Goal: Navigation & Orientation: Find specific page/section

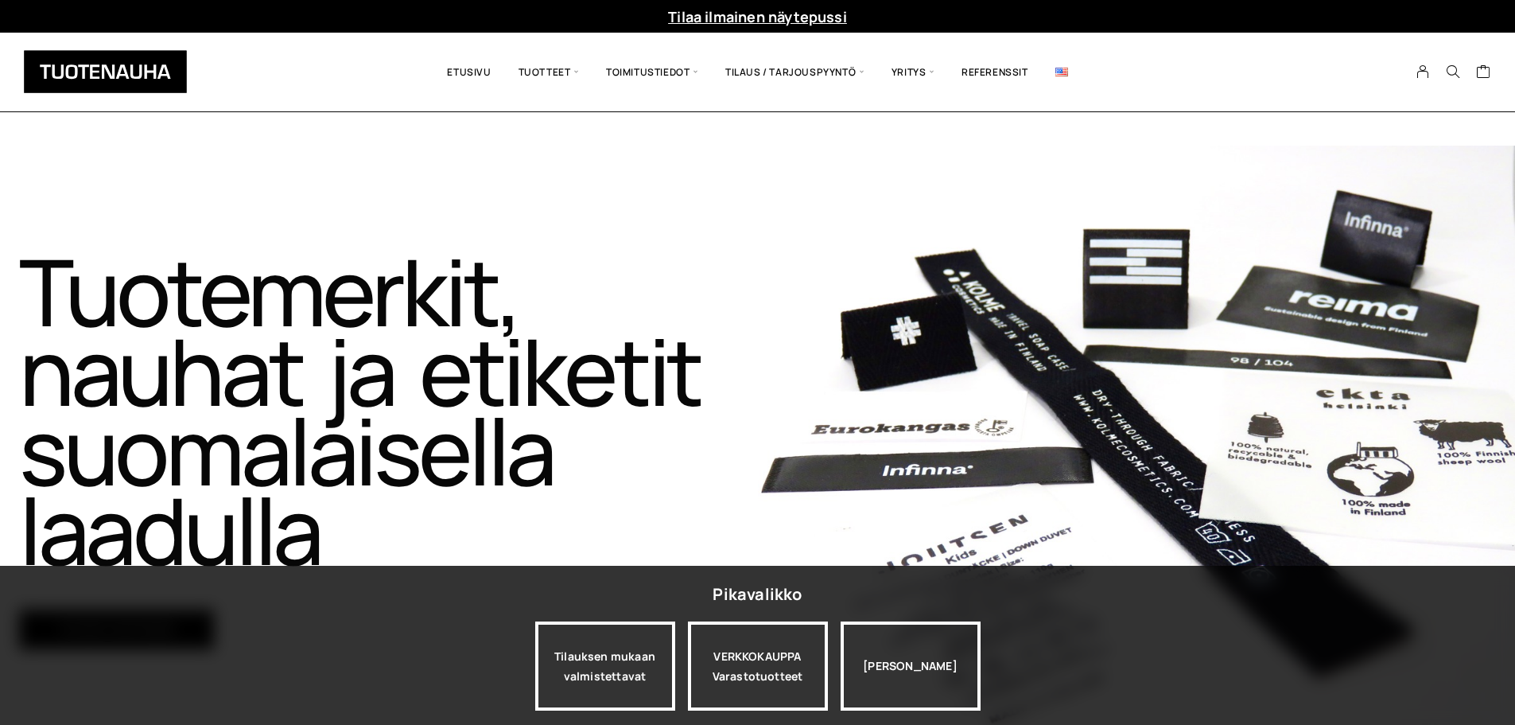
click at [690, 215] on div "Tuotemerkit, nauhat ja etiketit suomalaisella laadulla​ Tutustu tuotteisiin" at bounding box center [379, 450] width 758 height 609
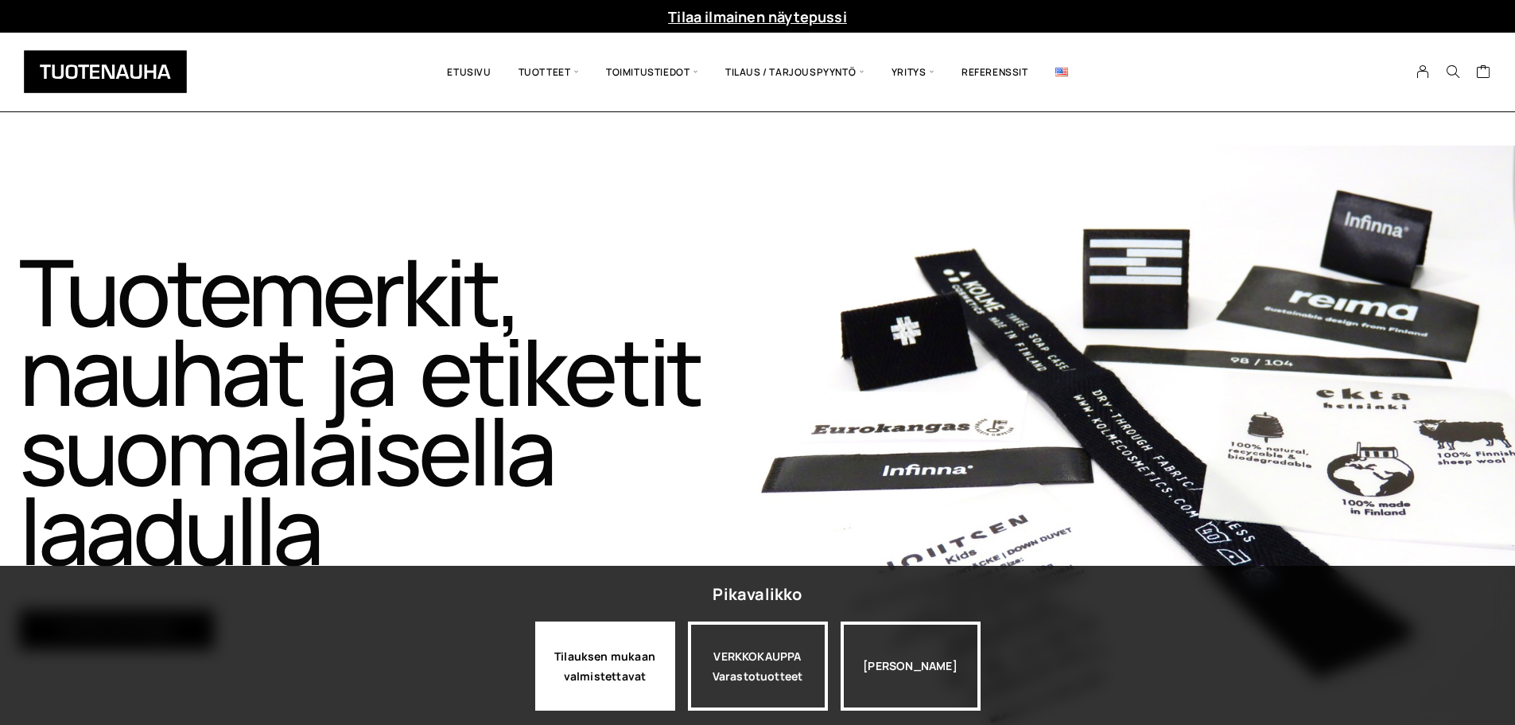
click at [594, 680] on div "Tilauksen mukaan valmistettavat" at bounding box center [605, 665] width 140 height 89
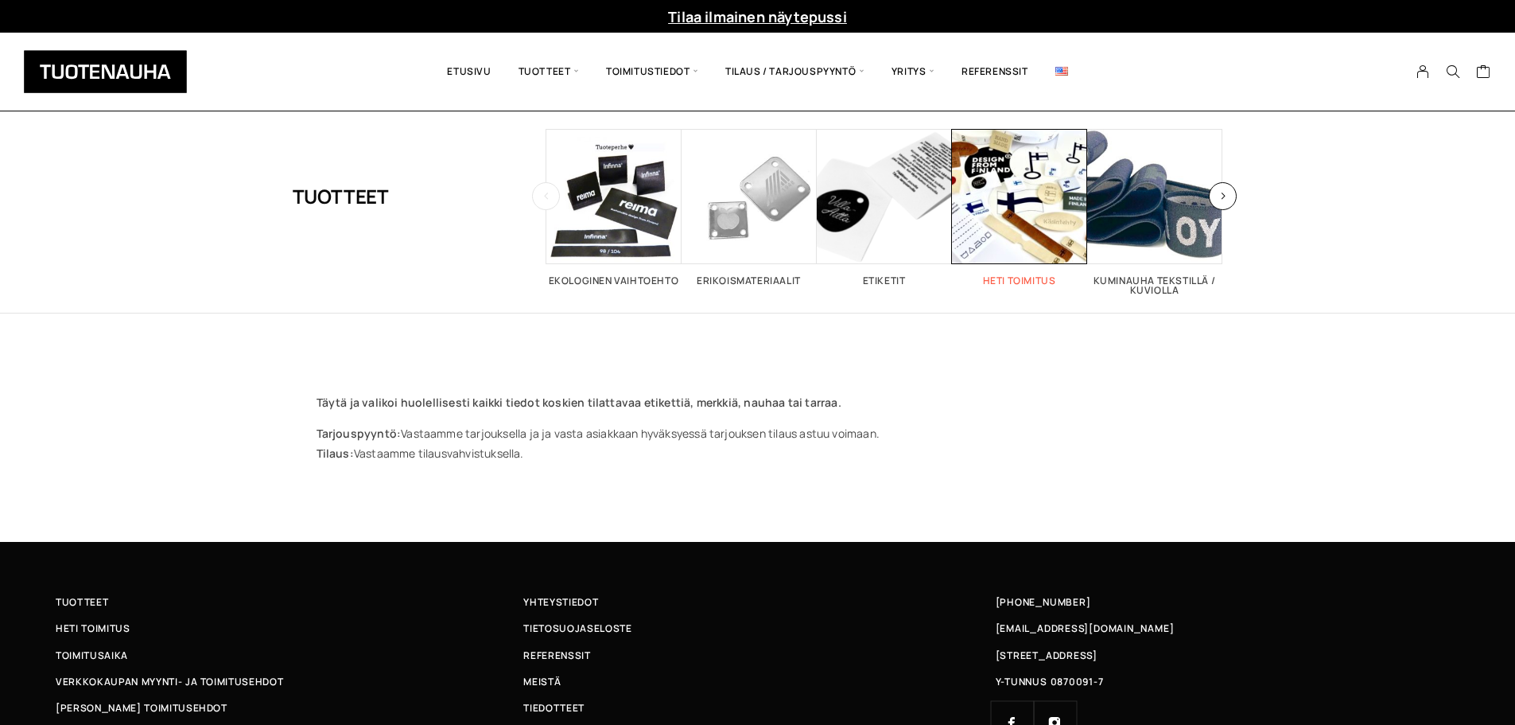
click at [1001, 223] on span "Visit product category Heti toimitus" at bounding box center [1019, 196] width 135 height 135
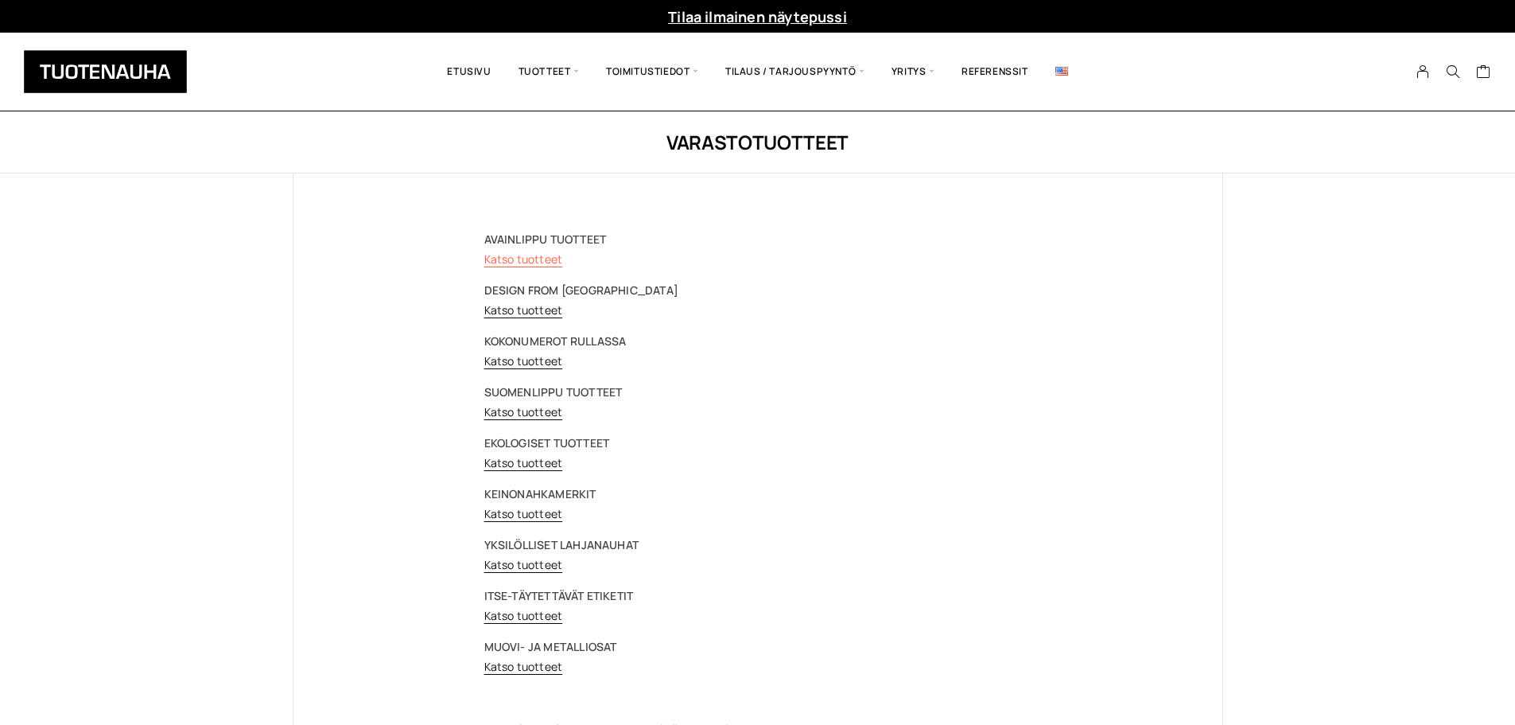
click at [500, 256] on link "Katso tuotteet" at bounding box center [523, 258] width 79 height 15
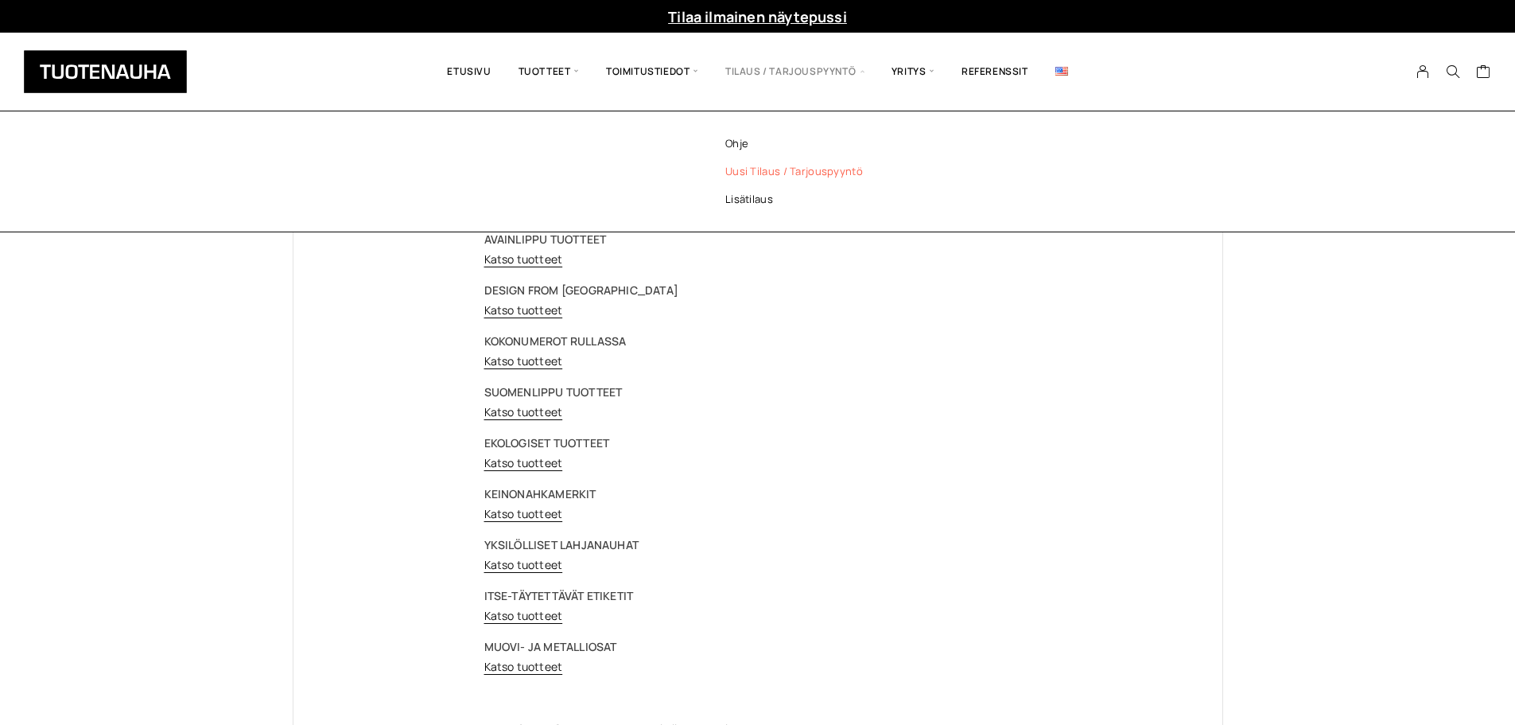
click at [762, 172] on link "Uusi tilaus / tarjouspyyntö" at bounding box center [815, 171] width 231 height 28
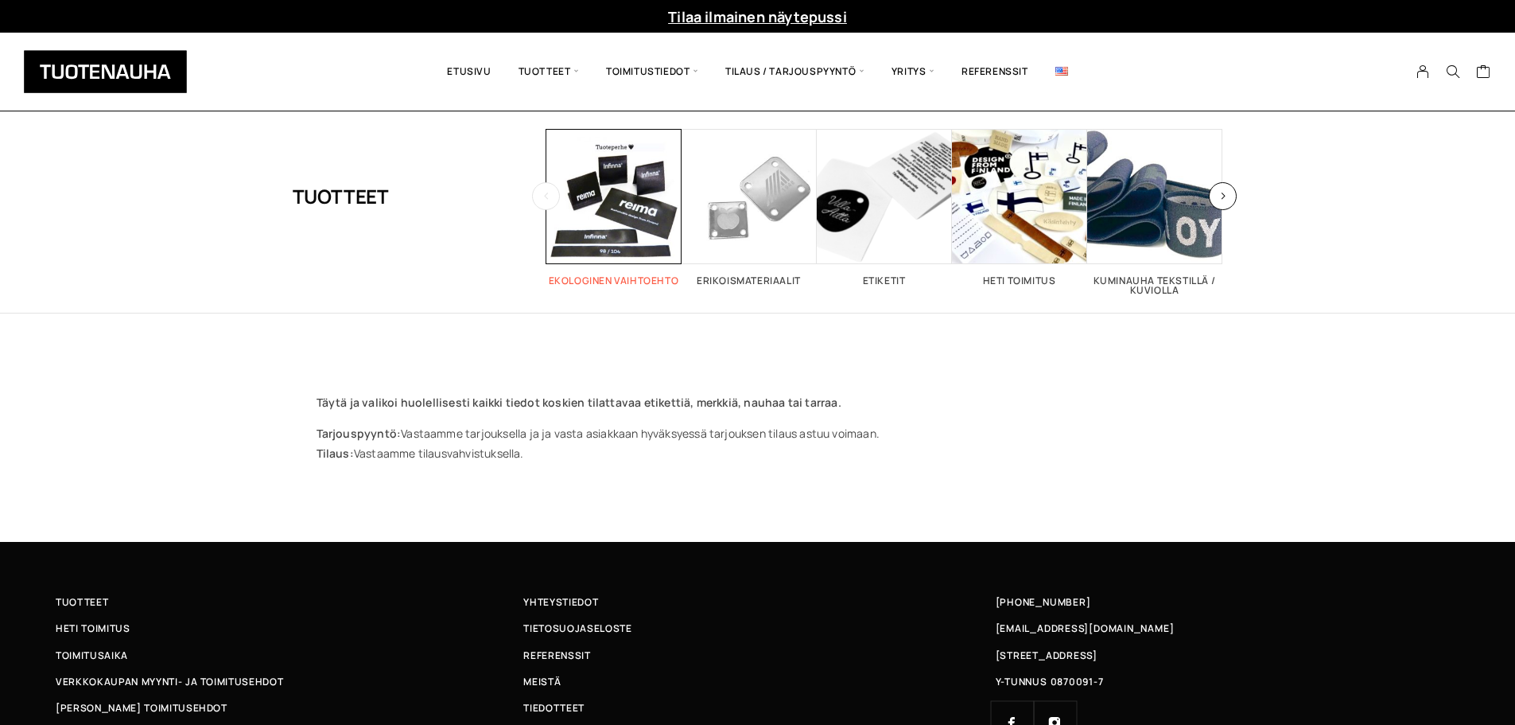
click at [605, 224] on span "Visit product category Ekologinen vaihtoehto" at bounding box center [613, 196] width 135 height 135
